Goal: Information Seeking & Learning: Understand process/instructions

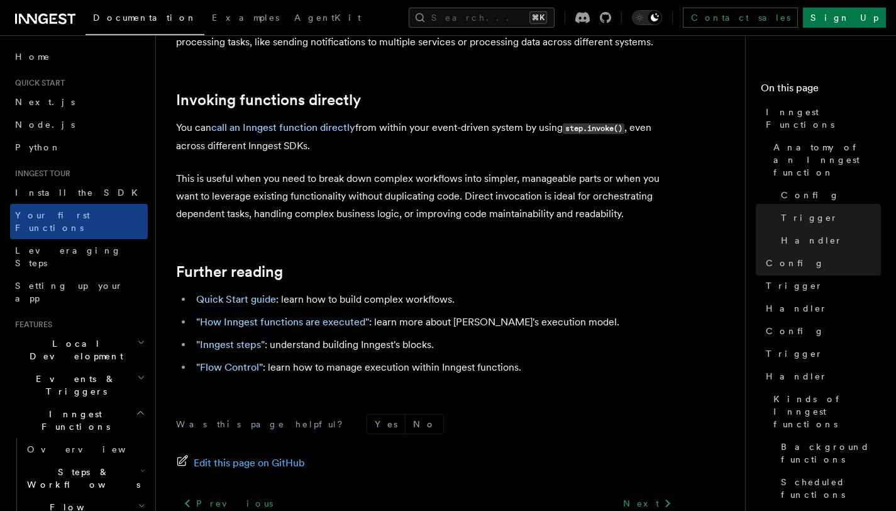
scroll to position [2513, 0]
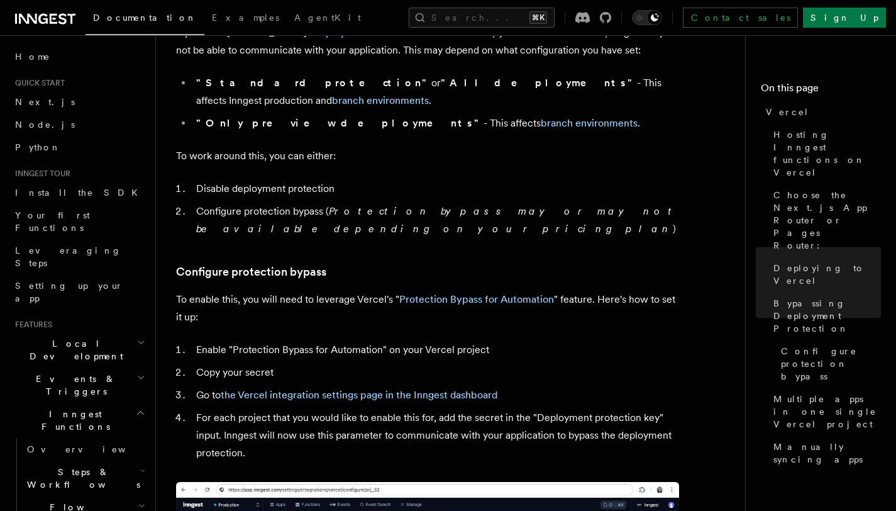
scroll to position [163, 0]
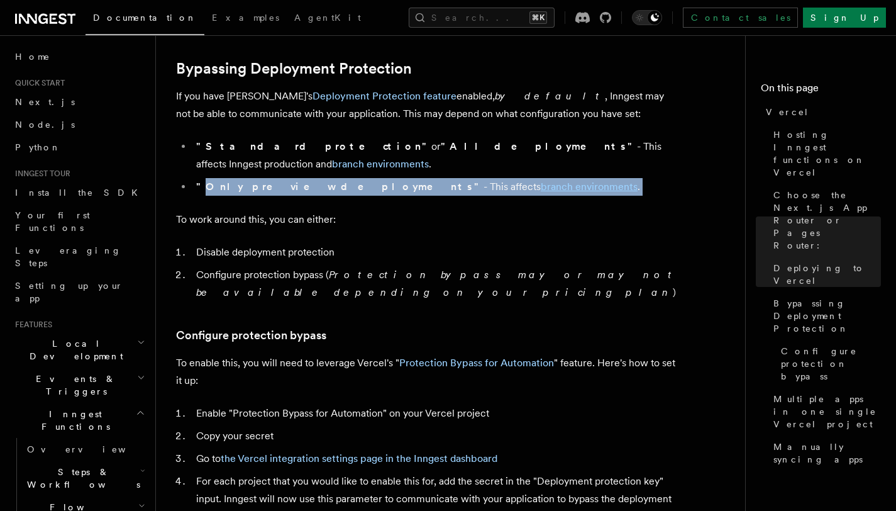
drag, startPoint x: 201, startPoint y: 172, endPoint x: 337, endPoint y: 182, distance: 136.8
click at [334, 183] on article "Platform Deployment Cloud Providers Setup Vercel Inngest enables you to host yo…" at bounding box center [455, 435] width 559 height 2619
click at [337, 182] on article "Platform Deployment Cloud Providers Setup Vercel Inngest enables you to host yo…" at bounding box center [455, 435] width 559 height 2619
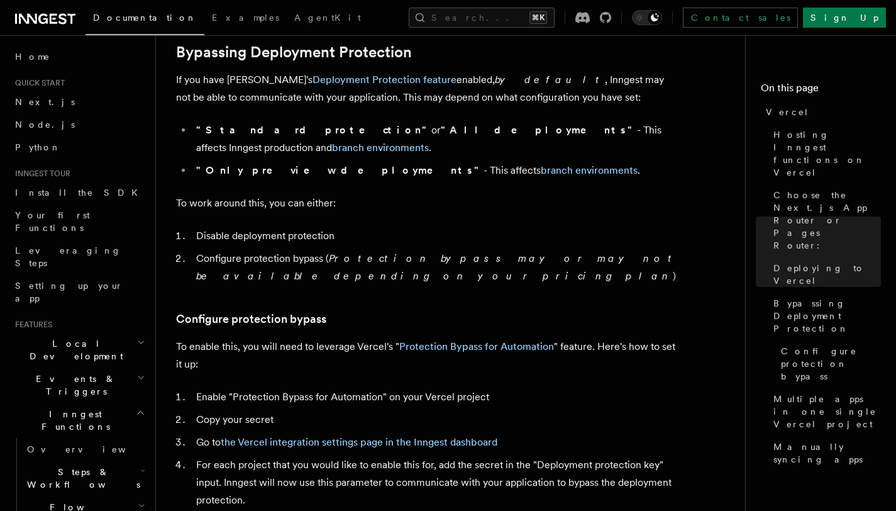
scroll to position [953, 0]
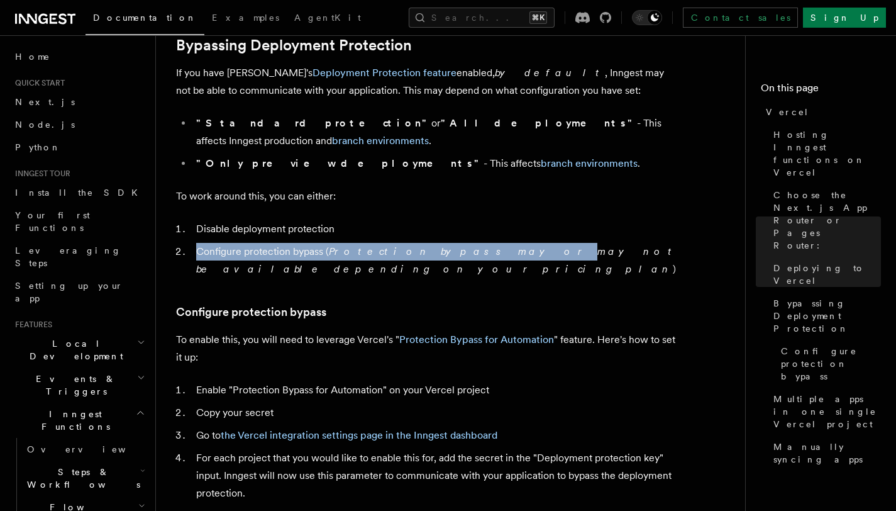
drag, startPoint x: 192, startPoint y: 235, endPoint x: 487, endPoint y: 235, distance: 295.5
click at [473, 243] on li "Configure protection bypass ( Protection bypass may or may not be available dep…" at bounding box center [435, 260] width 487 height 35
click at [487, 245] on em "Protection bypass may or may not be available depending on your pricing plan" at bounding box center [436, 260] width 481 height 30
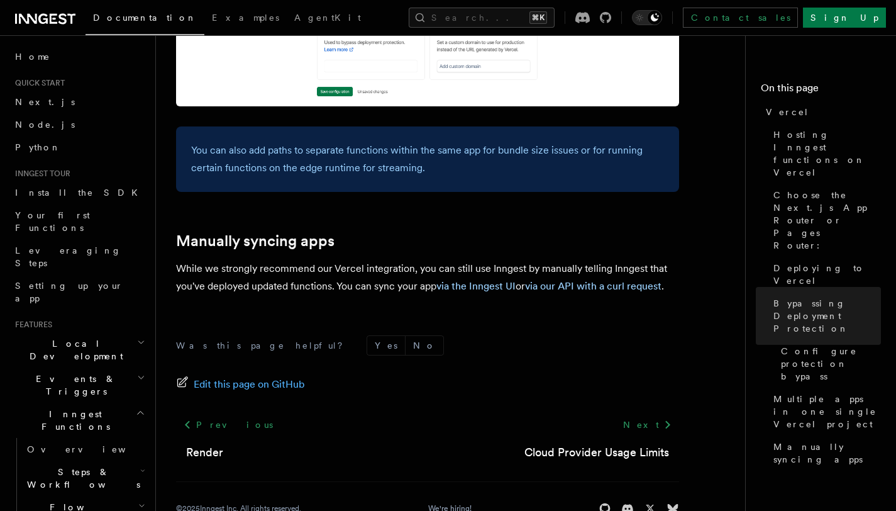
scroll to position [2121, 0]
